Goal: Task Accomplishment & Management: Manage account settings

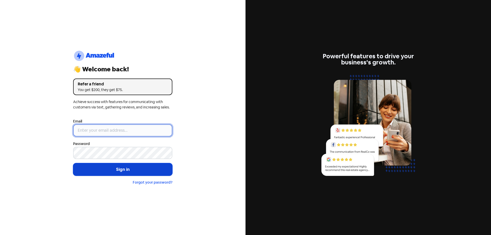
type input "[EMAIL_ADDRESS][DOMAIN_NAME]"
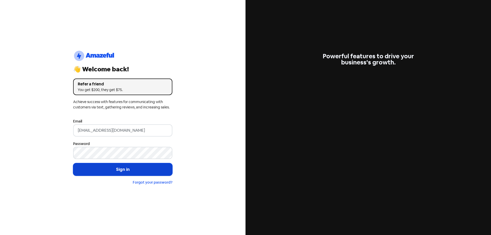
click at [121, 168] on button "Sign in" at bounding box center [122, 169] width 99 height 13
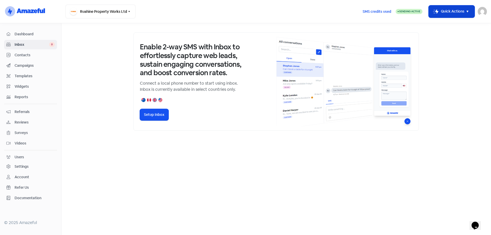
click at [461, 9] on button "Icon For Thunder-move Quick Actions" at bounding box center [452, 11] width 46 height 12
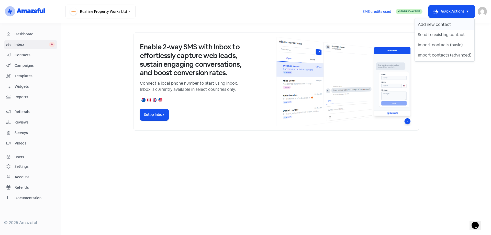
click at [438, 23] on button "Add new contact" at bounding box center [445, 24] width 60 height 10
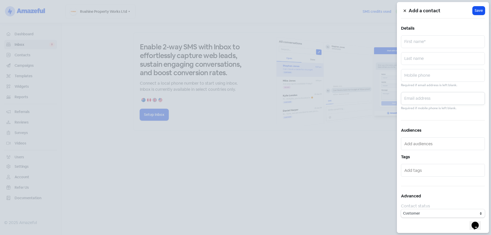
click at [419, 99] on input "text" at bounding box center [443, 98] width 84 height 13
paste input "prapima.04@gmail.com"
type input "prapima.04@gmail.com"
click at [423, 43] on input "text" at bounding box center [443, 41] width 84 height 13
type input "Praphima"
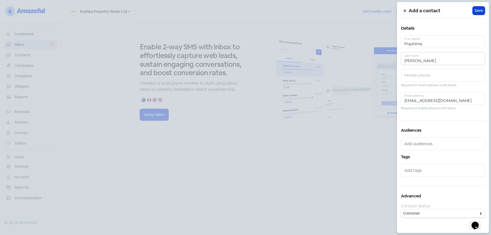
type input "Yeruva"
click at [482, 12] on span "Save" at bounding box center [479, 10] width 8 height 5
